Goal: Task Accomplishment & Management: Use online tool/utility

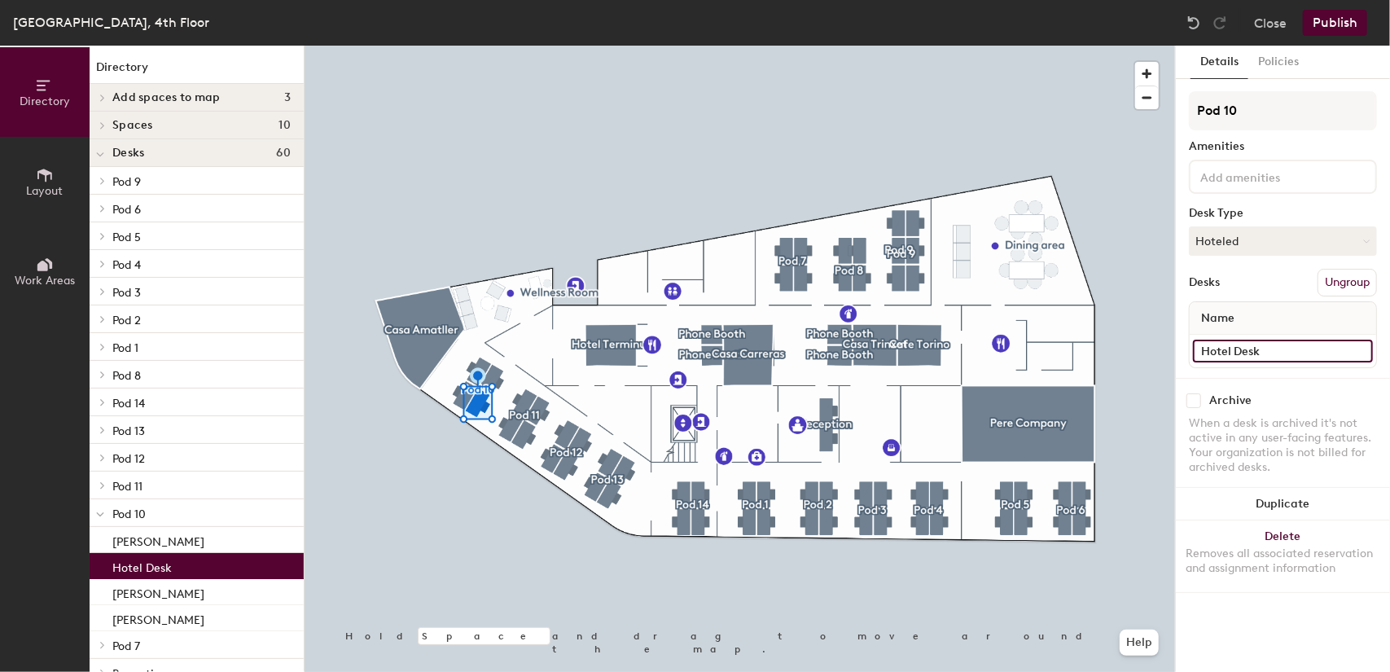
click at [1222, 352] on input "Hotel Desk" at bounding box center [1283, 351] width 180 height 23
click at [1211, 242] on button "Hoteled" at bounding box center [1283, 240] width 188 height 29
click at [1222, 289] on div "Assigned" at bounding box center [1271, 291] width 163 height 24
click at [1210, 351] on input "Hotel Desk" at bounding box center [1283, 351] width 180 height 23
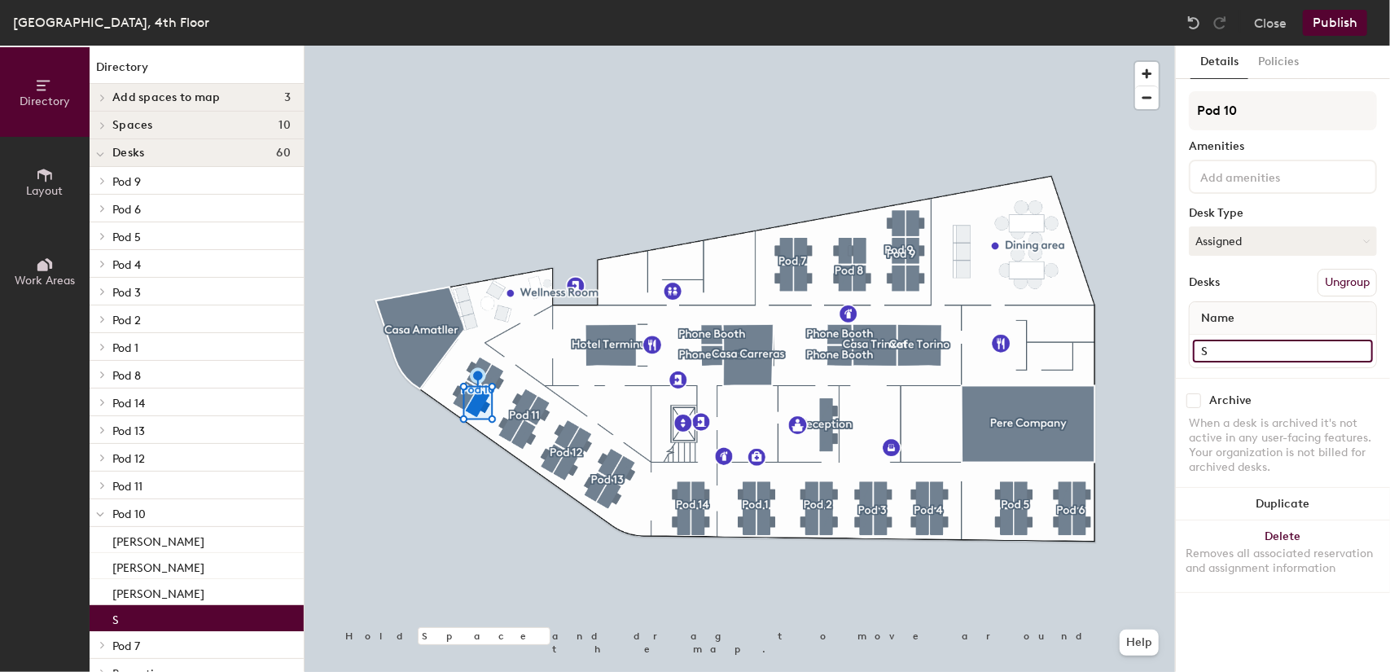
click at [1025, 354] on div "Directory Layout Work Areas Directory Add spaces to map 3 [GEOGRAPHIC_DATA] Mee…" at bounding box center [695, 359] width 1390 height 626
paste input "ebastien Faure"
type input "[PERSON_NAME]"
click at [1343, 22] on button "Publish" at bounding box center [1335, 23] width 64 height 26
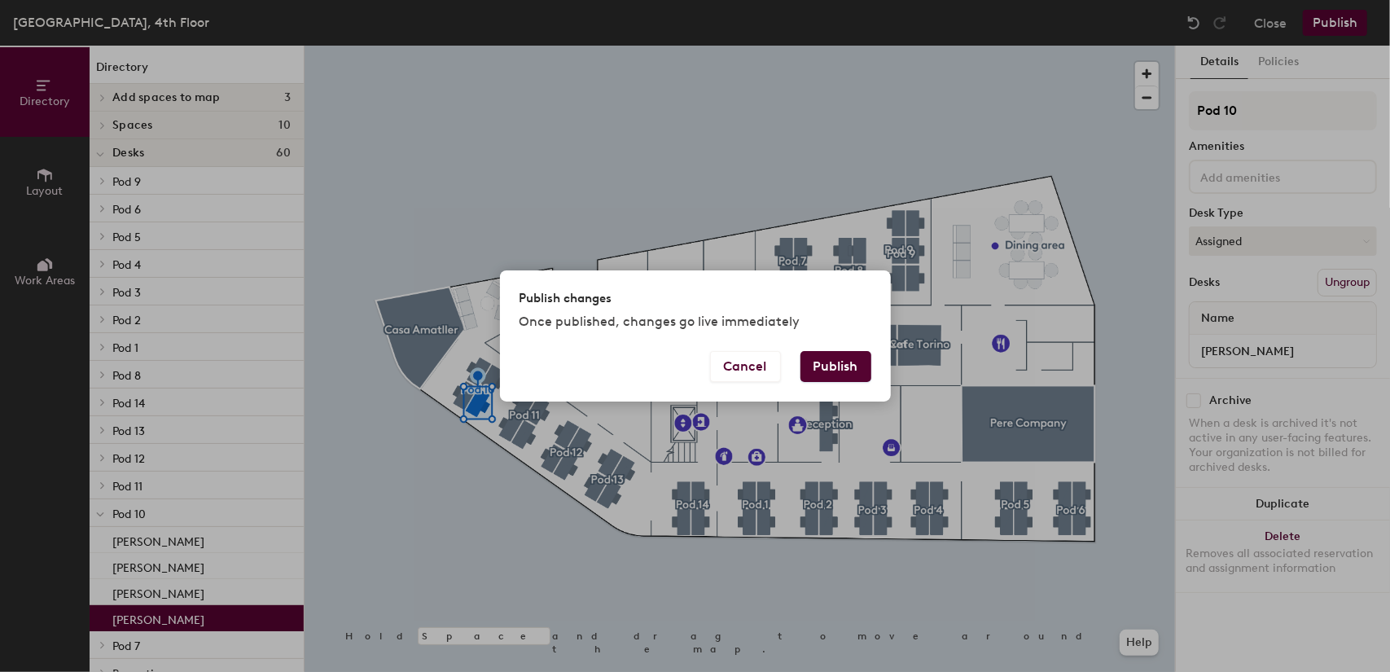
click at [841, 372] on button "Publish" at bounding box center [836, 366] width 71 height 31
